Goal: Task Accomplishment & Management: Manage account settings

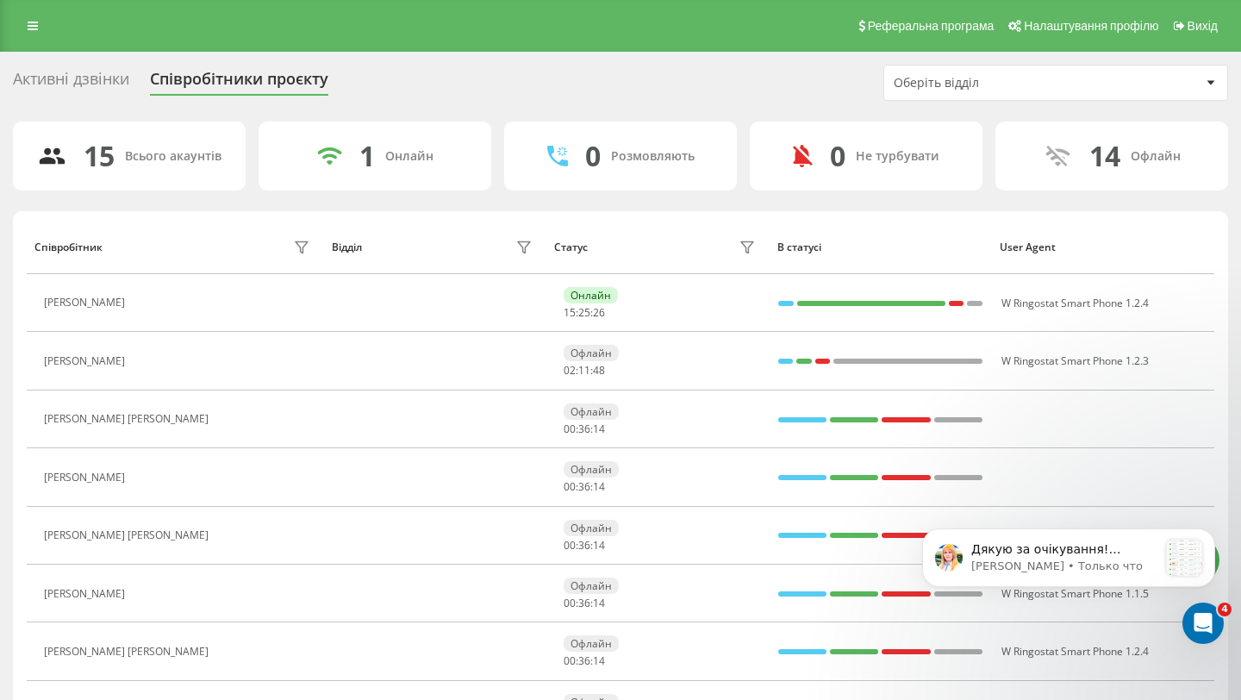
scroll to position [554, 0]
click at [1198, 623] on icon "Открыть службу сообщений Intercom" at bounding box center [1200, 620] width 12 height 14
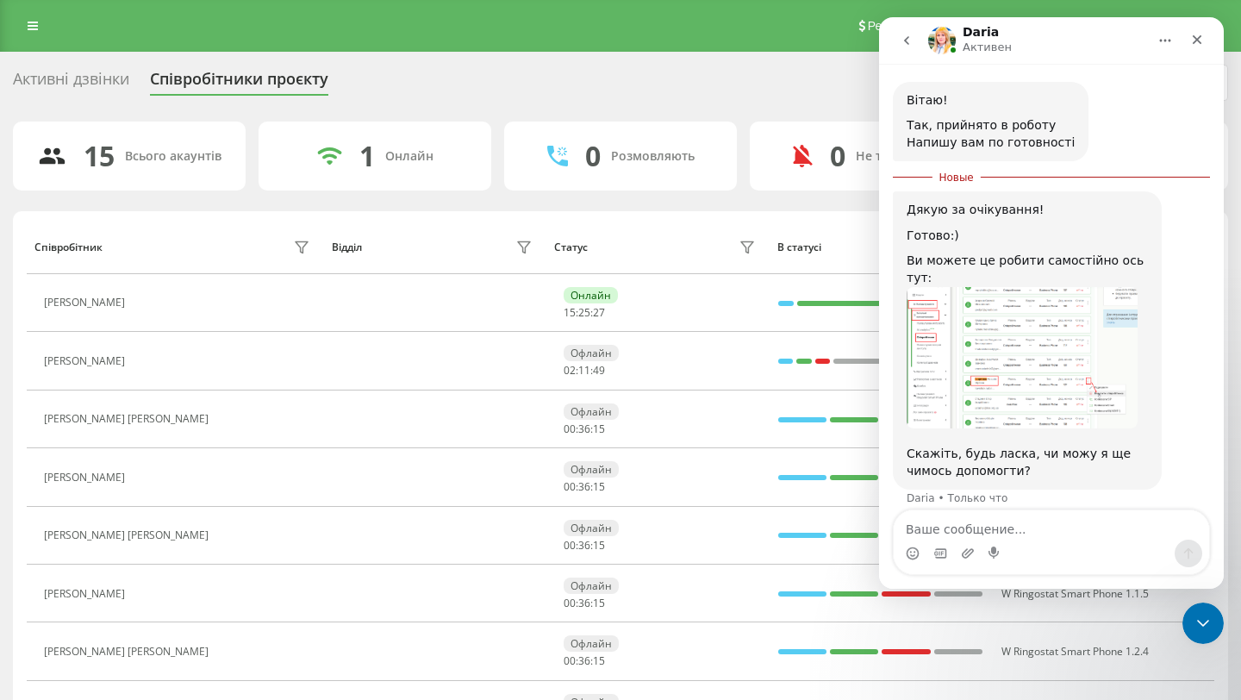
scroll to position [582, 0]
click at [989, 352] on img "Daria говорит…" at bounding box center [1021, 356] width 231 height 142
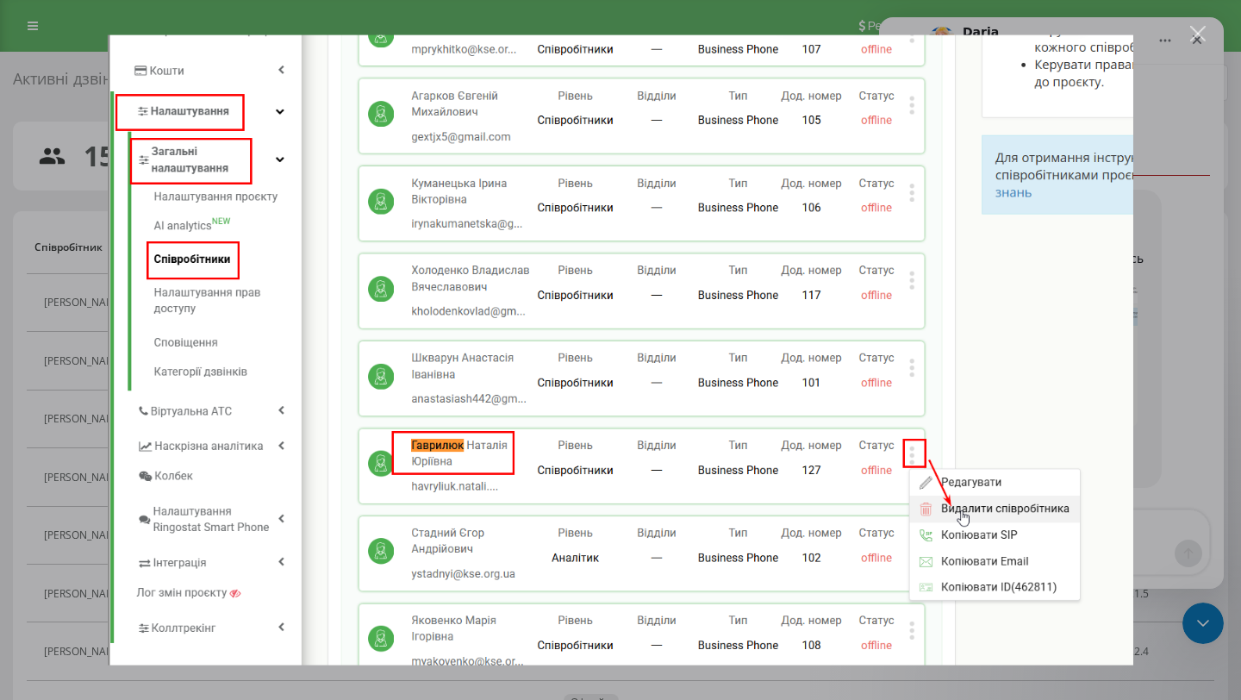
click at [1162, 322] on div "Мессенджер Intercom" at bounding box center [620, 350] width 1241 height 700
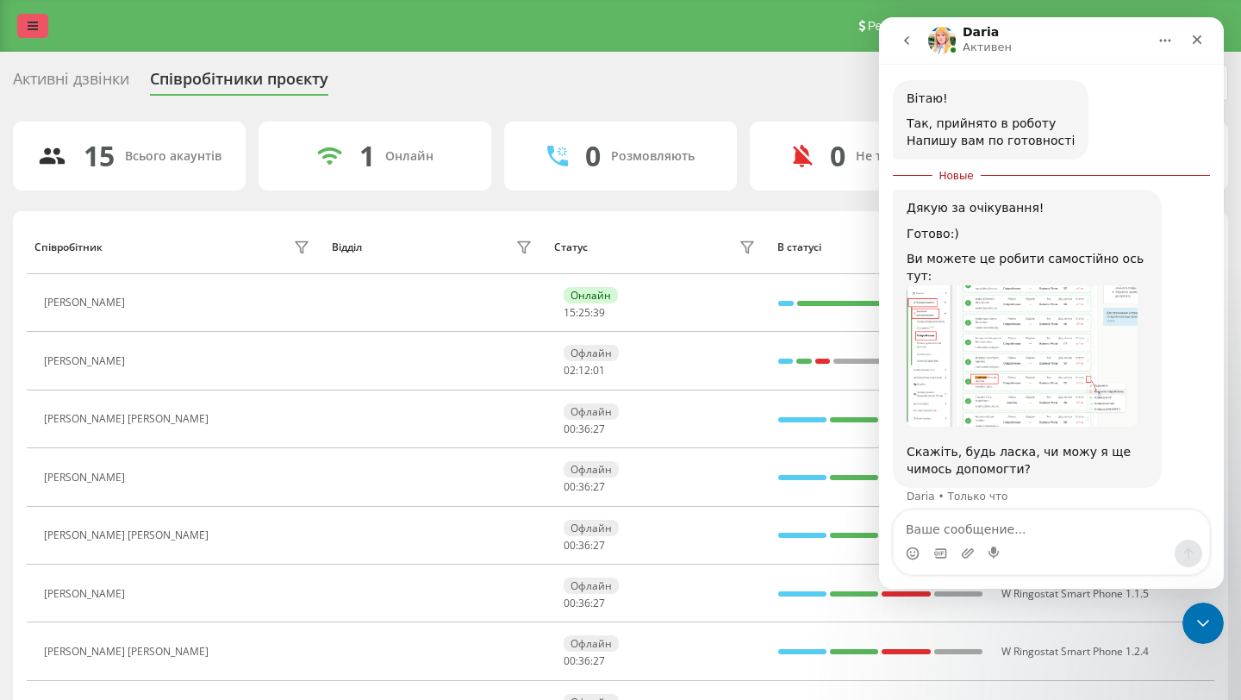
click at [22, 25] on link at bounding box center [32, 26] width 31 height 24
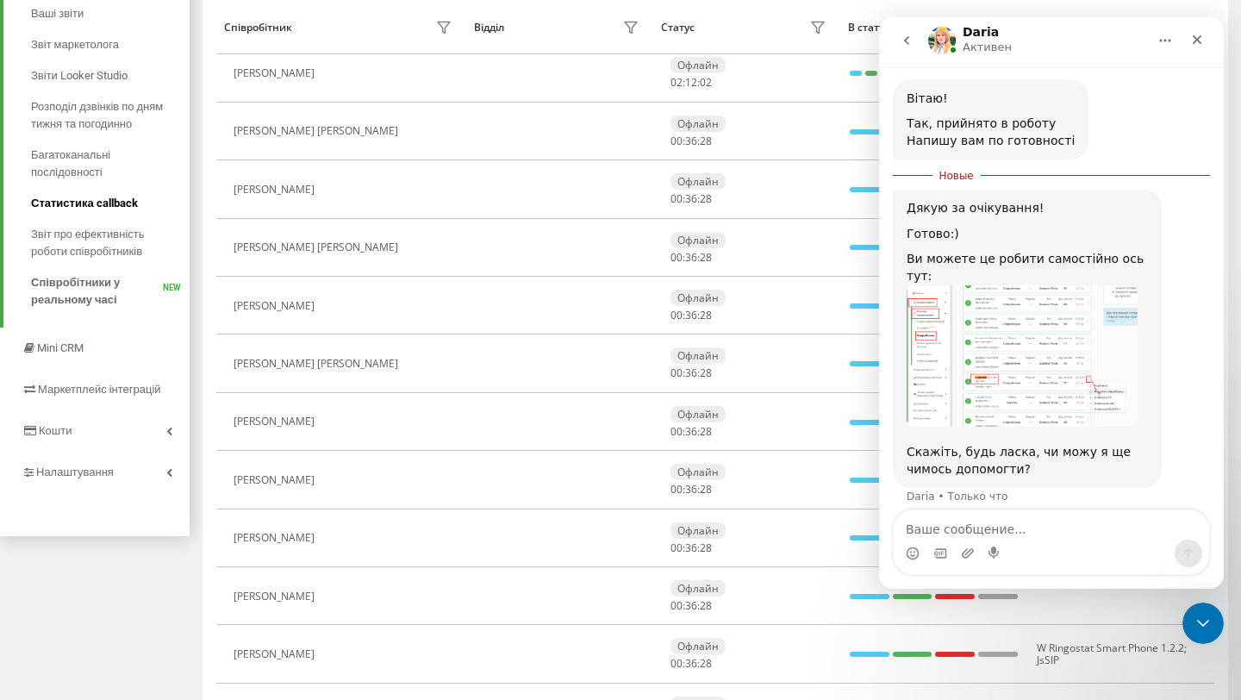
scroll to position [310, 0]
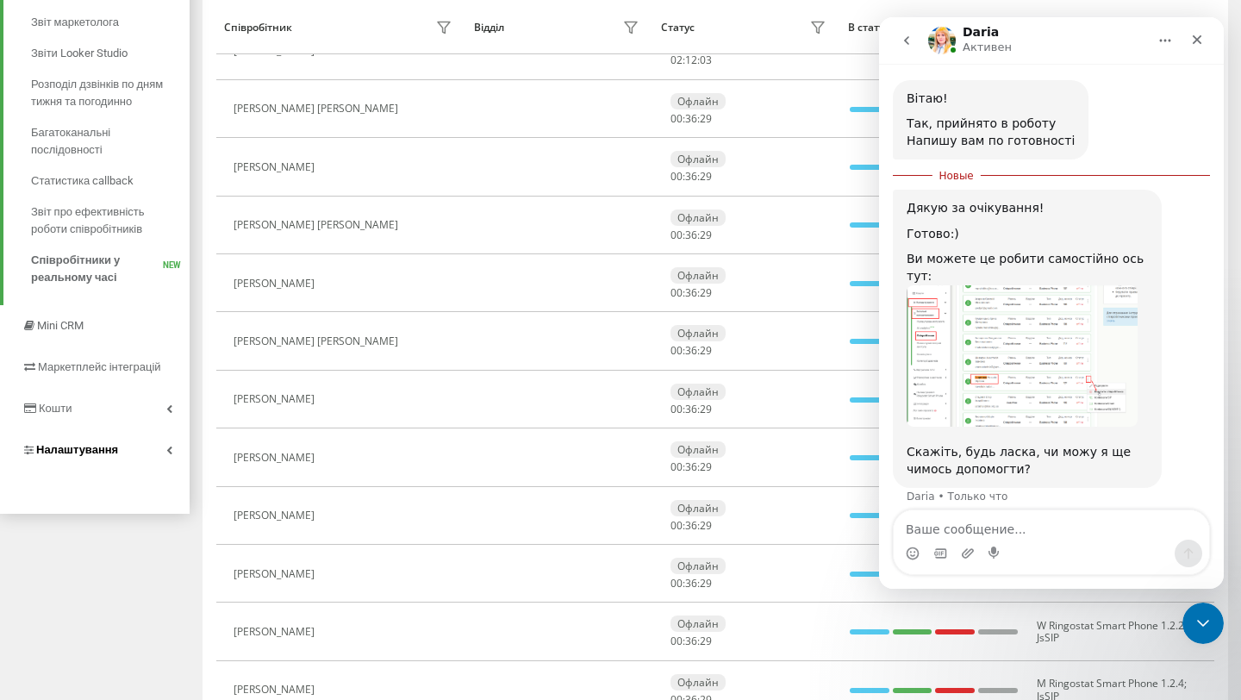
click at [95, 460] on link "Налаштування" at bounding box center [95, 449] width 190 height 41
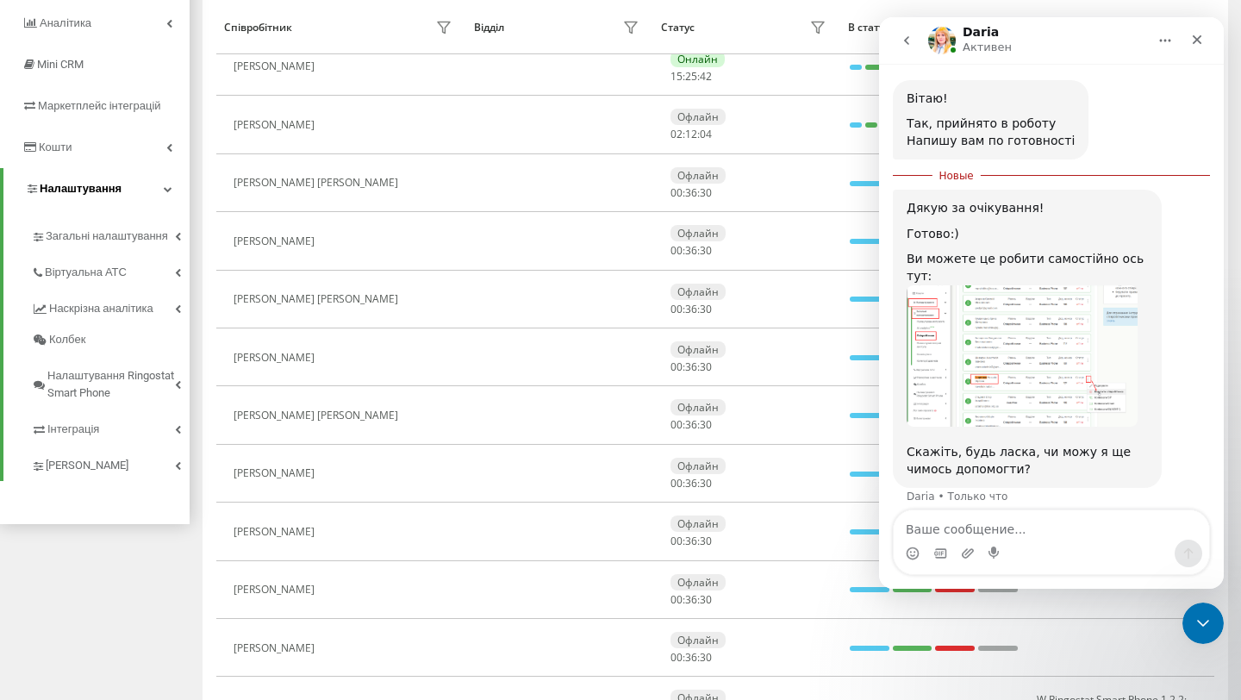
scroll to position [238, 0]
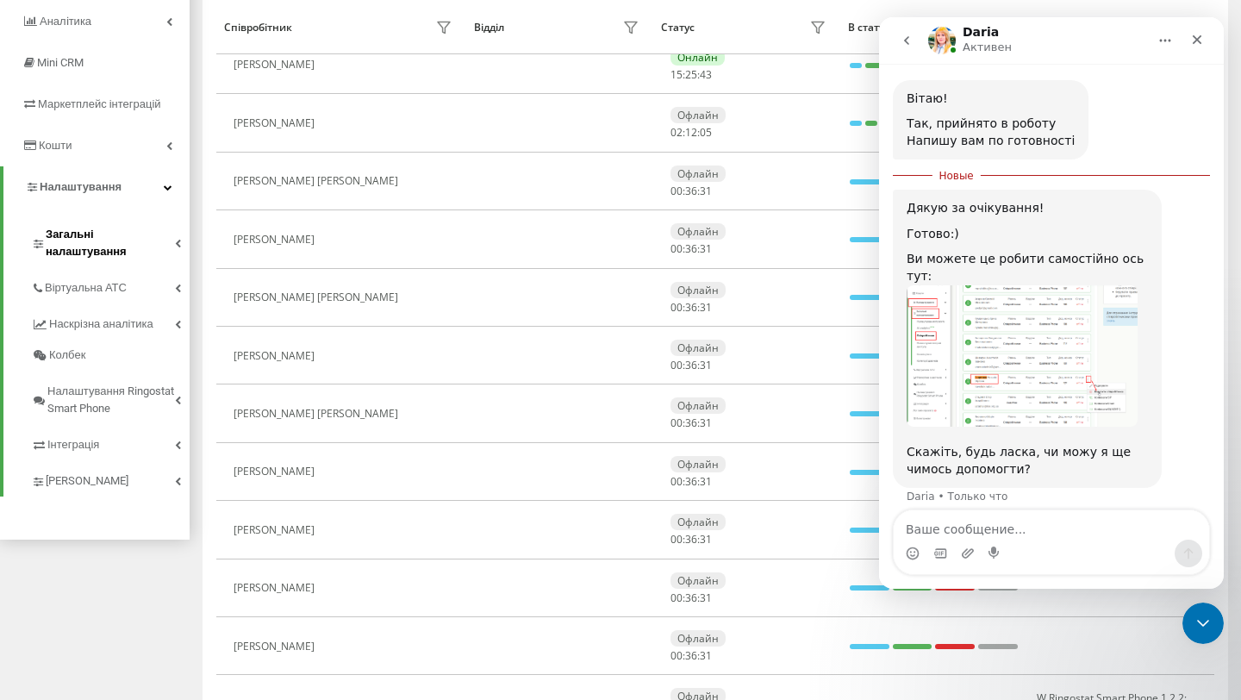
click at [95, 240] on span "Загальні налаштування" at bounding box center [110, 243] width 129 height 34
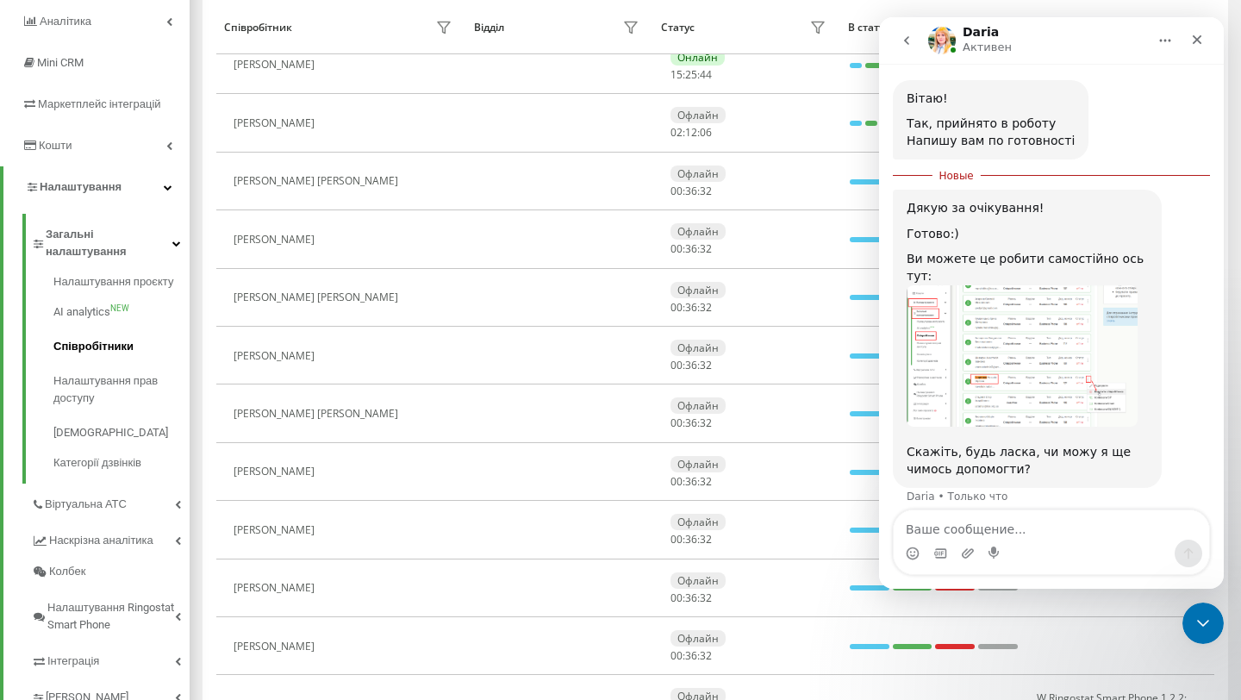
click at [91, 338] on span "Співробітники" at bounding box center [93, 346] width 80 height 17
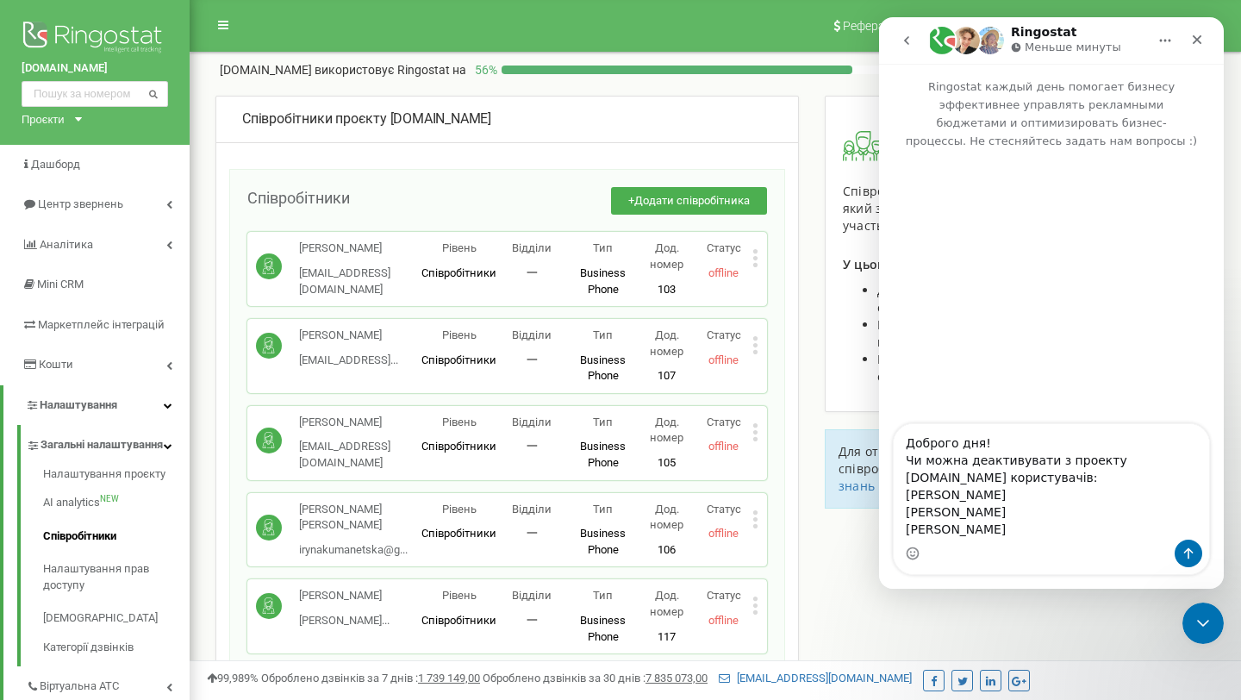
drag, startPoint x: 1073, startPoint y: 530, endPoint x: 1684, endPoint y: 382, distance: 629.4
click at [879, 369] on html "Ringostat Меньше минуты Ringostat каждый день помогает бизнесу эффективнее упра…" at bounding box center [1051, 302] width 345 height 571
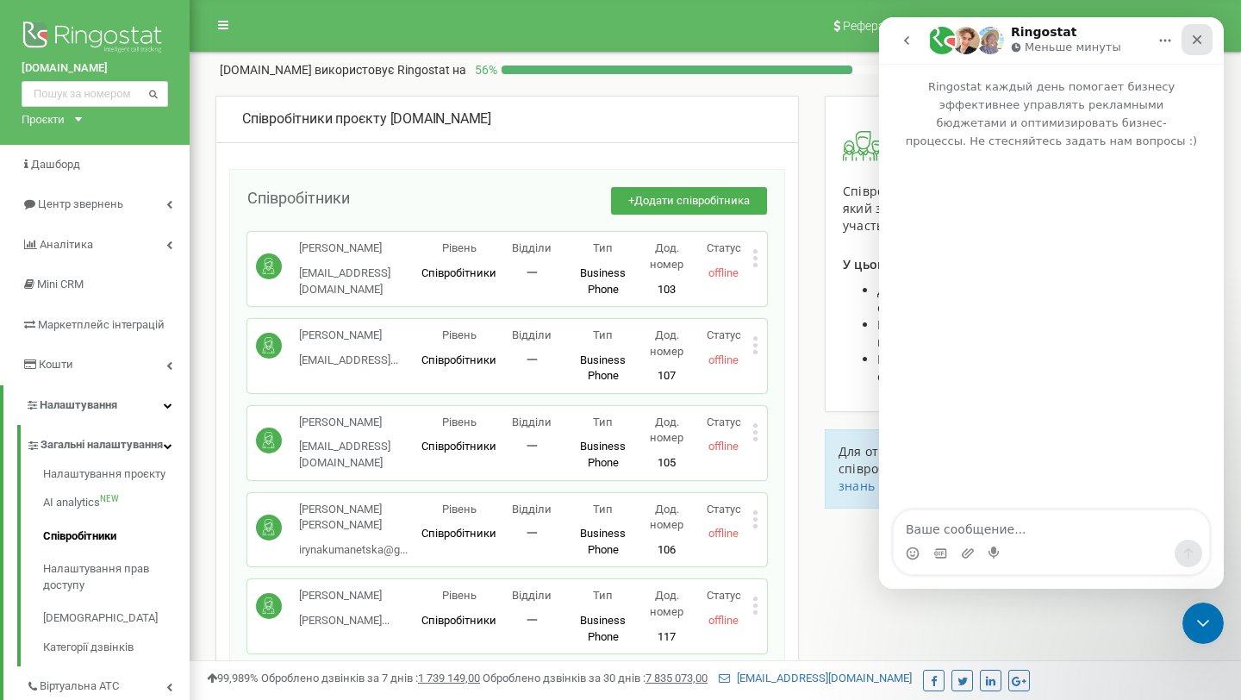
click at [1200, 35] on icon "Закрыть" at bounding box center [1196, 39] width 9 height 9
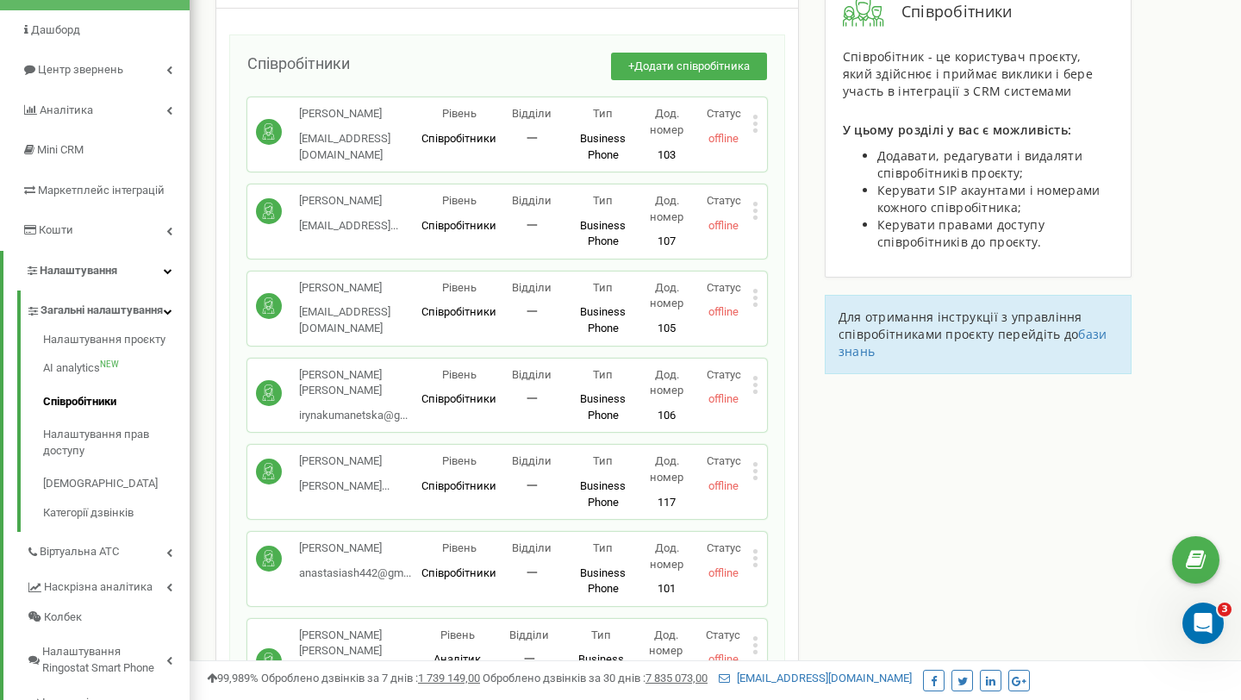
scroll to position [36, 0]
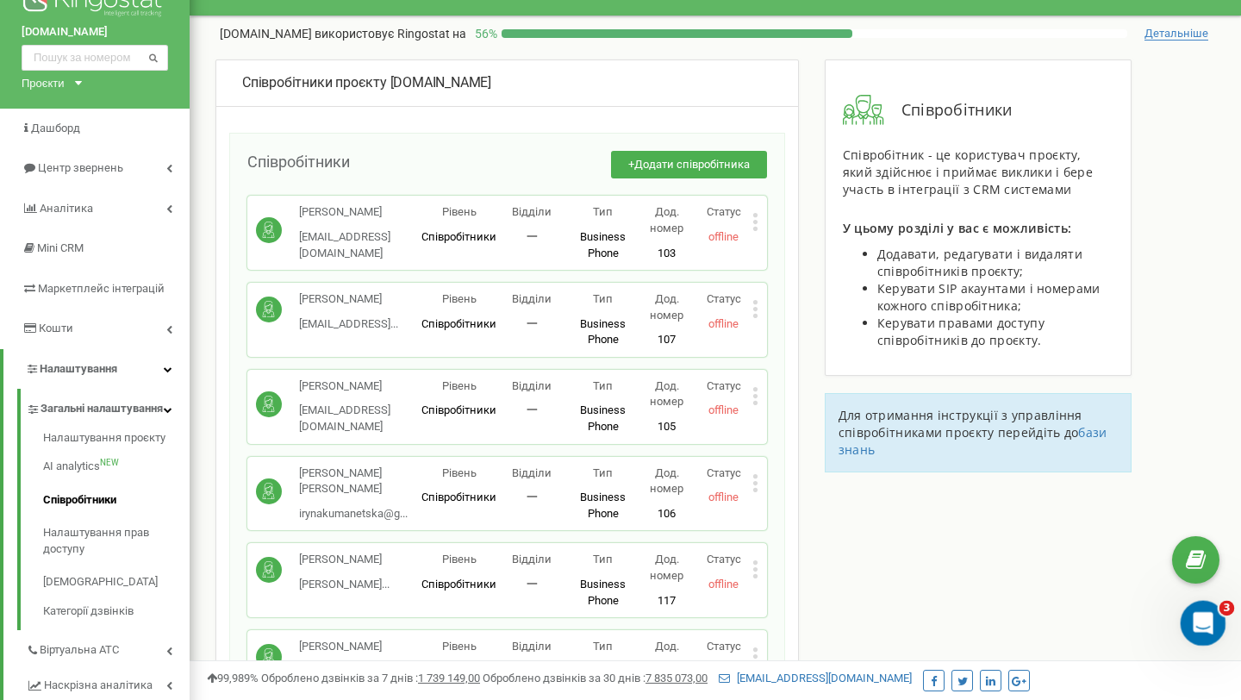
click at [1199, 610] on icon "Открыть службу сообщений Intercom" at bounding box center [1200, 621] width 28 height 28
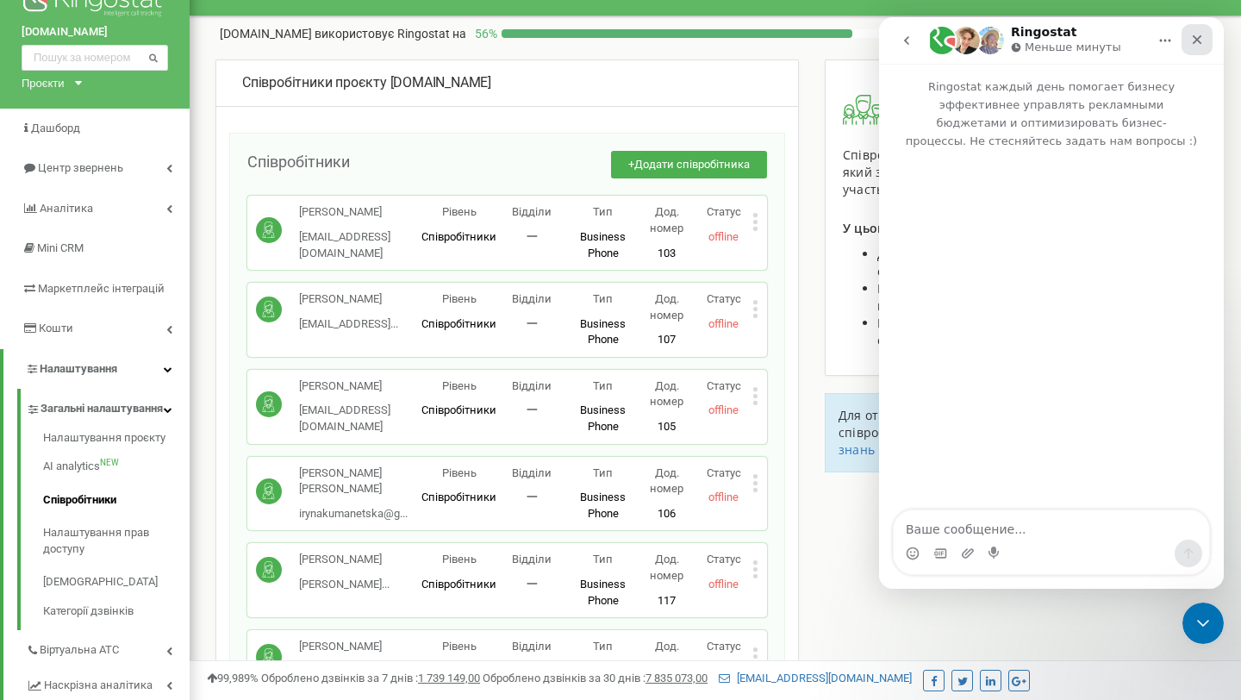
click at [1197, 42] on icon "Закрыть" at bounding box center [1197, 40] width 14 height 14
